Goal: Task Accomplishment & Management: Complete application form

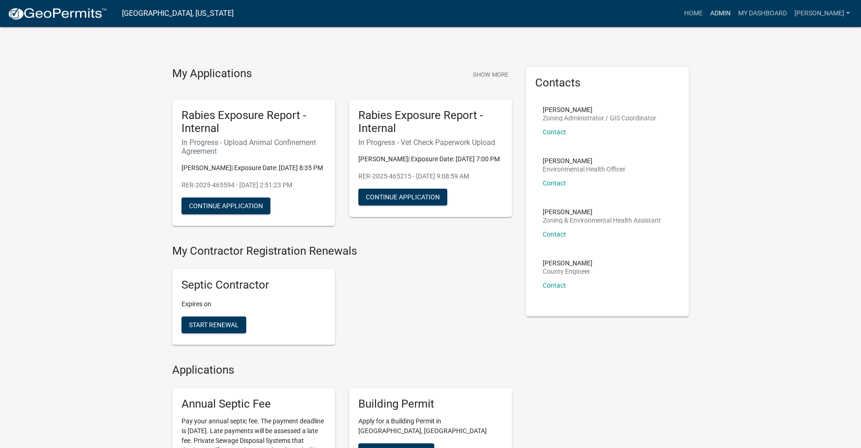
click at [729, 9] on link "Admin" at bounding box center [720, 14] width 28 height 18
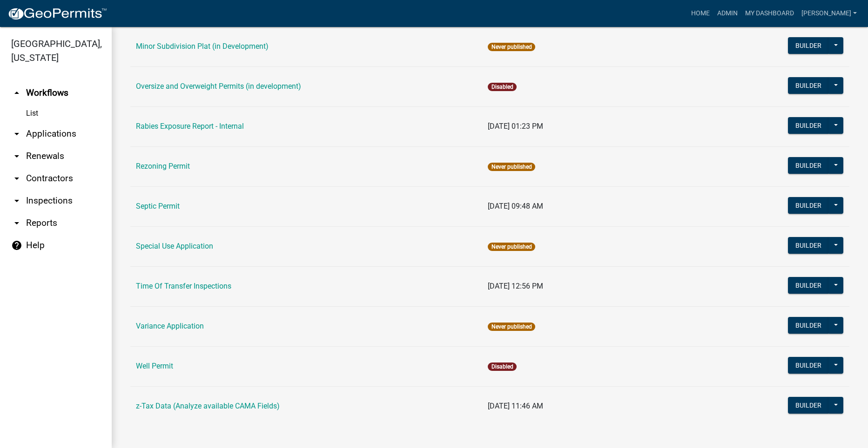
scroll to position [499, 0]
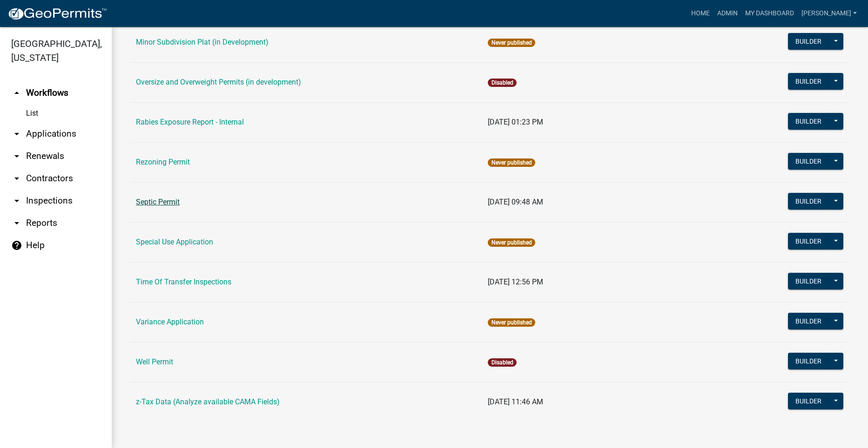
click at [149, 199] on link "Septic Permit" at bounding box center [158, 202] width 44 height 9
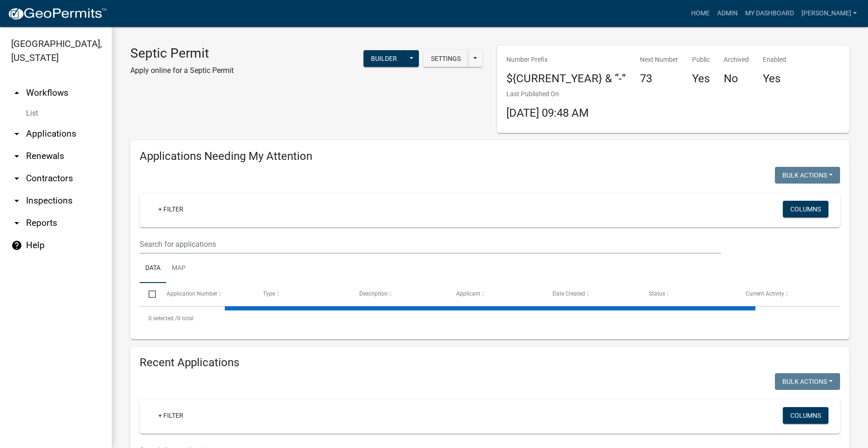
select select "2: 50"
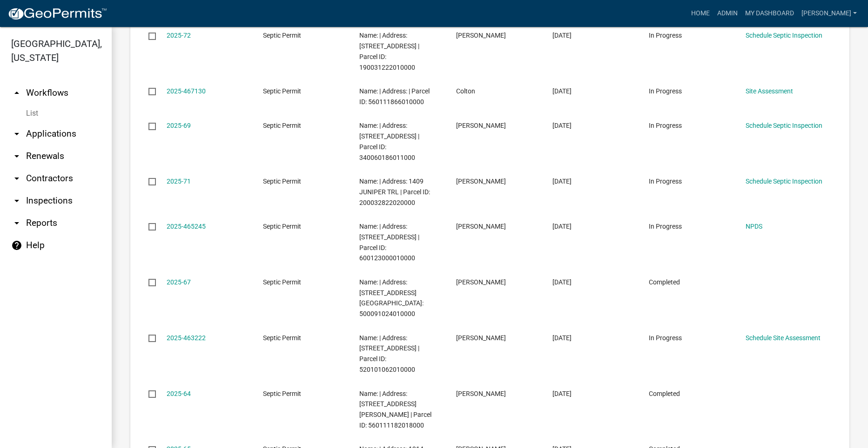
scroll to position [1116, 0]
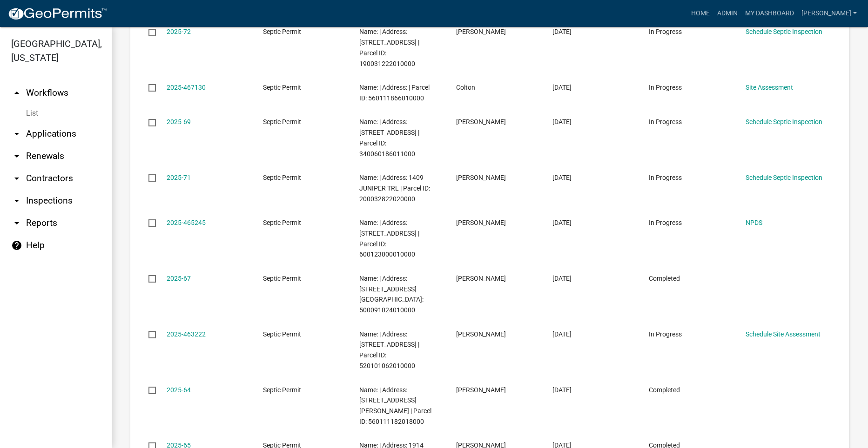
click at [66, 123] on link "arrow_drop_down Applications" at bounding box center [56, 134] width 112 height 22
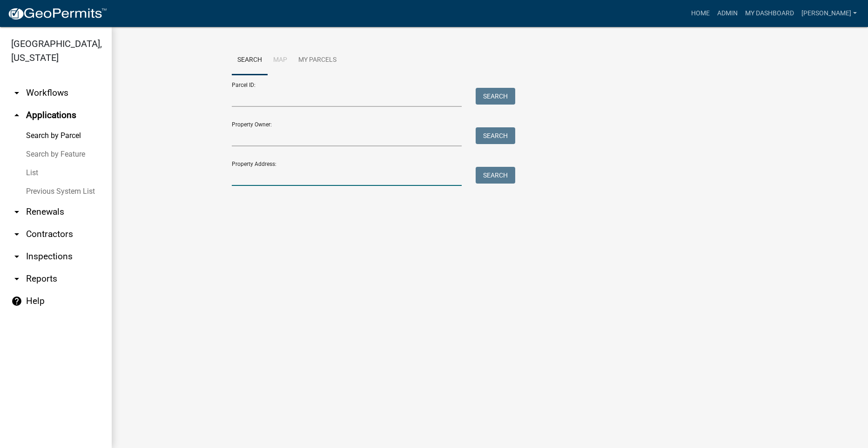
click at [312, 183] on input "Property Address:" at bounding box center [347, 176] width 230 height 19
type input "2330"
click at [498, 174] on button "Search" at bounding box center [495, 175] width 40 height 17
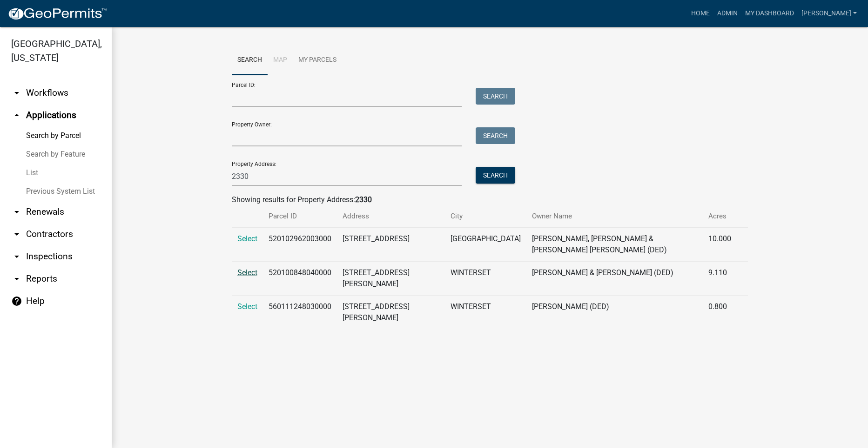
click at [250, 268] on span "Select" at bounding box center [247, 272] width 20 height 9
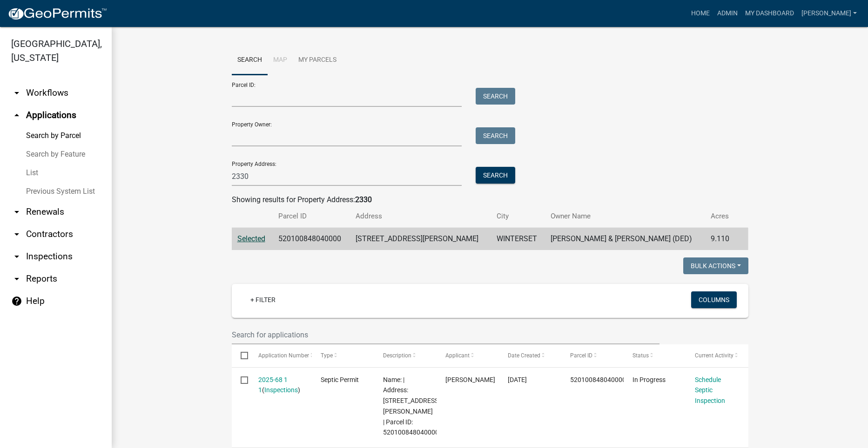
scroll to position [186, 0]
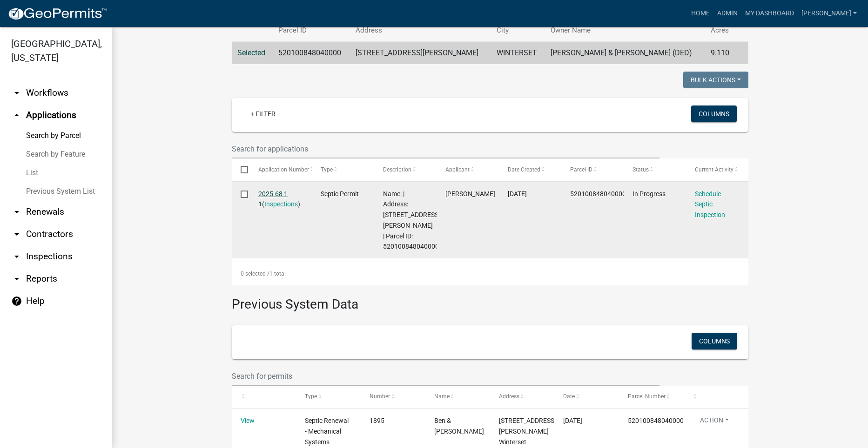
click at [272, 191] on link "2025-68 1 1" at bounding box center [272, 199] width 29 height 18
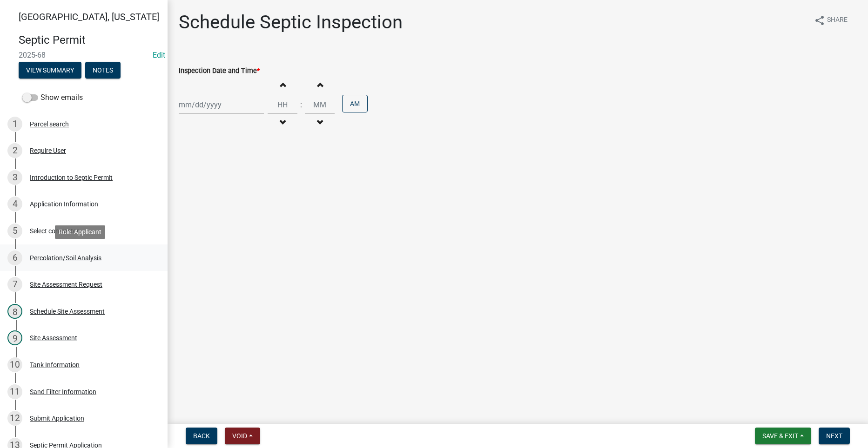
click at [56, 257] on div "Percolation/Soil Analysis" at bounding box center [66, 258] width 72 height 7
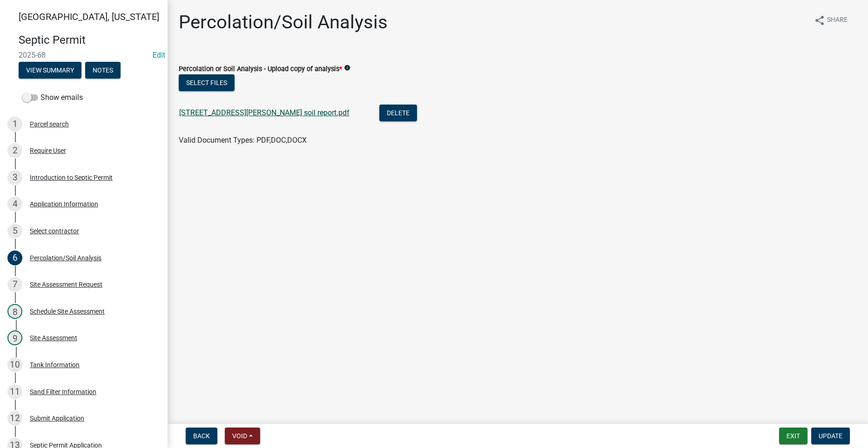
click at [205, 111] on link "[STREET_ADDRESS][PERSON_NAME] soil report.pdf" at bounding box center [264, 112] width 170 height 9
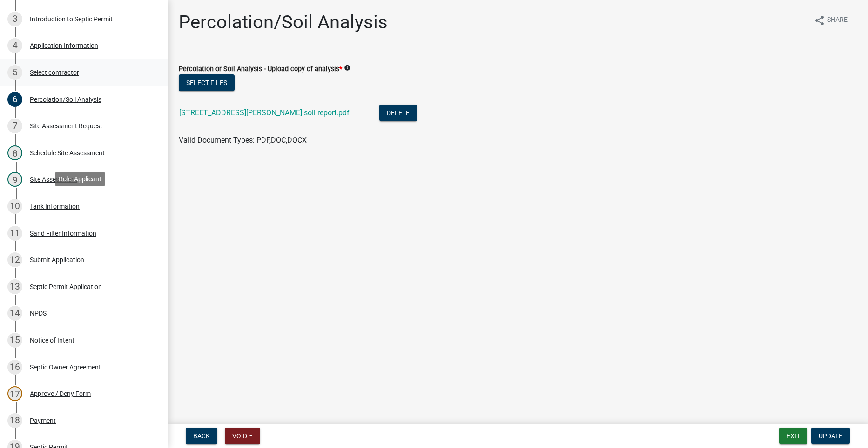
scroll to position [279, 0]
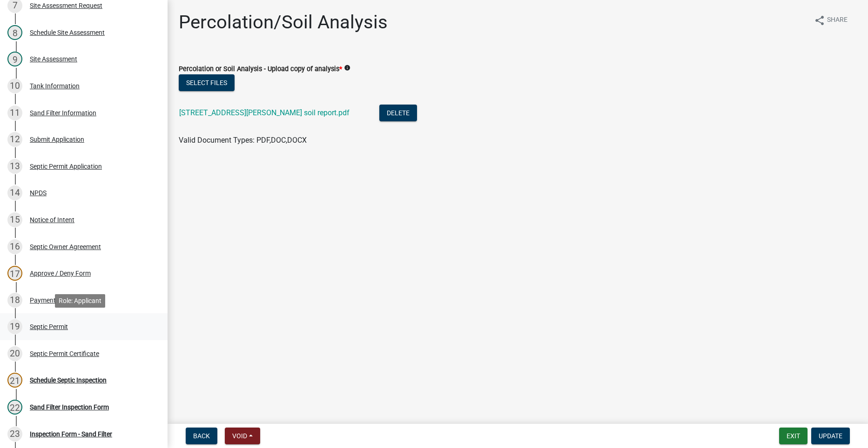
drag, startPoint x: 24, startPoint y: 299, endPoint x: 21, endPoint y: 325, distance: 26.7
click at [21, 325] on ul "1 Parcel search 2 Require User 3 Introduction to Septic Permit 4 Application In…" at bounding box center [83, 166] width 167 height 677
drag, startPoint x: 21, startPoint y: 325, endPoint x: 52, endPoint y: 321, distance: 31.4
click at [52, 321] on div "19 Septic Permit" at bounding box center [79, 327] width 145 height 15
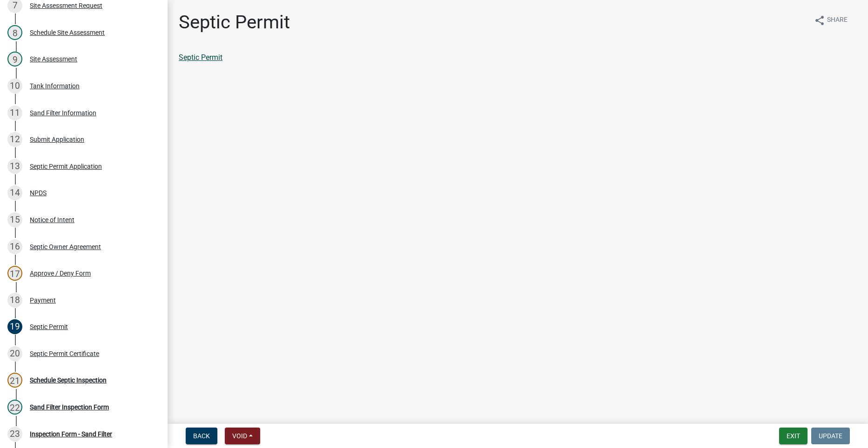
click at [210, 59] on link "Septic Permit" at bounding box center [201, 57] width 44 height 9
click at [55, 84] on div "Tank Information" at bounding box center [55, 86] width 50 height 7
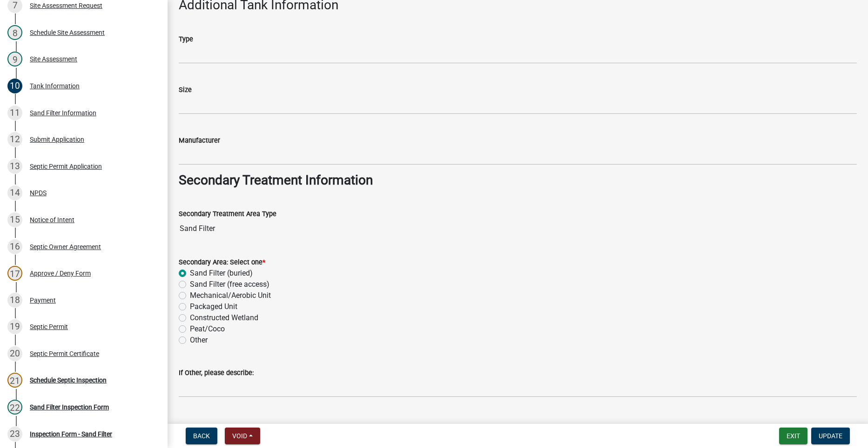
scroll to position [627, 0]
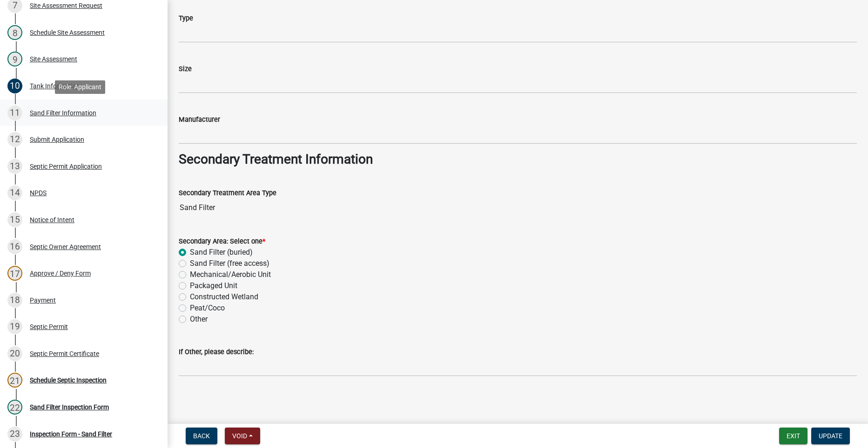
click at [84, 115] on div "Sand Filter Information" at bounding box center [63, 113] width 67 height 7
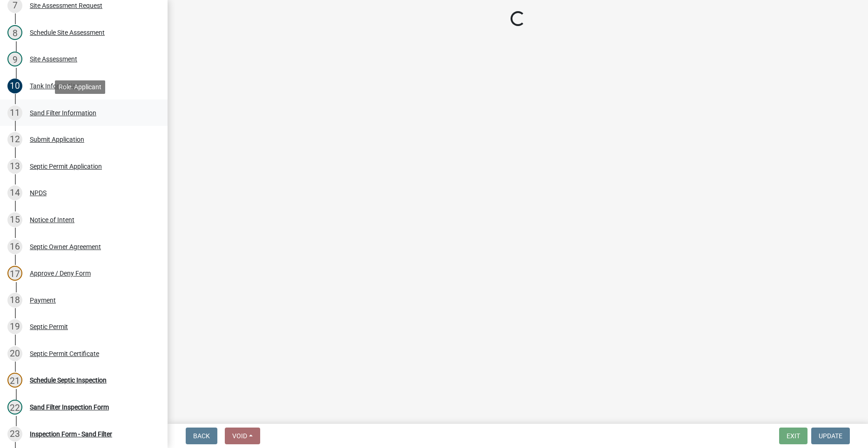
scroll to position [0, 0]
